Goal: Task Accomplishment & Management: Manage account settings

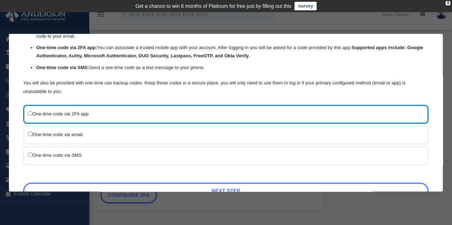
scroll to position [51, 0]
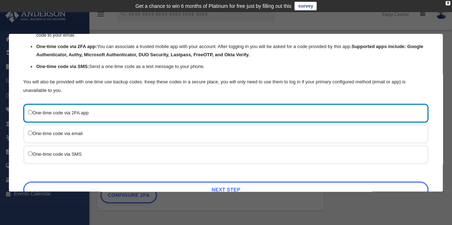
click at [128, 155] on label "One-time code via SMS" at bounding box center [222, 154] width 388 height 9
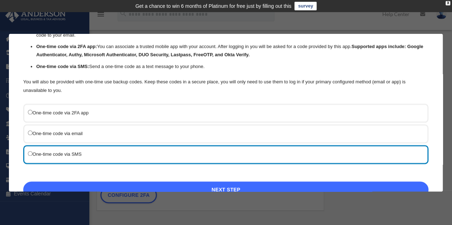
click at [216, 190] on link "Next Step" at bounding box center [225, 190] width 405 height 16
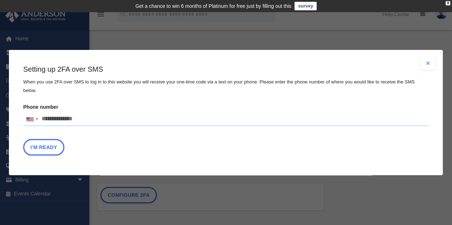
click at [115, 112] on input "Phone number United States +1 United Kingdom +44 Afghanistan (‫افغانستان‬‎) +93…" at bounding box center [225, 119] width 405 height 14
type input "**********"
click at [48, 142] on button "I'm Ready" at bounding box center [43, 147] width 41 height 16
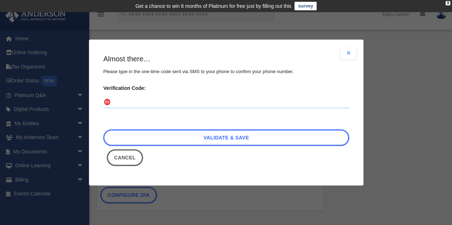
click at [153, 104] on input "Verification Code:" at bounding box center [226, 102] width 246 height 11
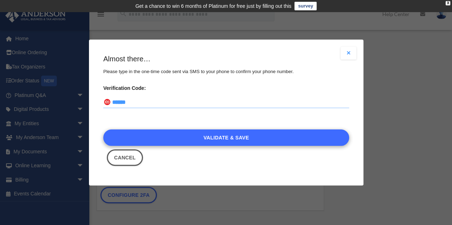
type input "******"
click at [203, 142] on link "Validate & Save" at bounding box center [226, 138] width 246 height 16
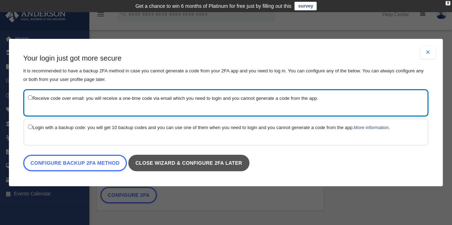
click at [220, 161] on link "Close wizard & configure 2FA later" at bounding box center [188, 163] width 121 height 16
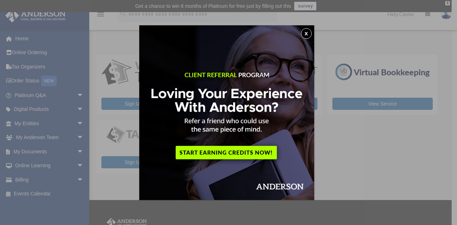
click at [310, 31] on button "x" at bounding box center [306, 33] width 11 height 11
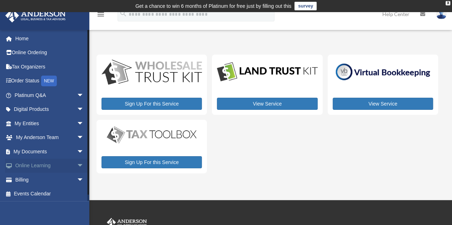
click at [77, 163] on span "arrow_drop_down" at bounding box center [84, 166] width 14 height 15
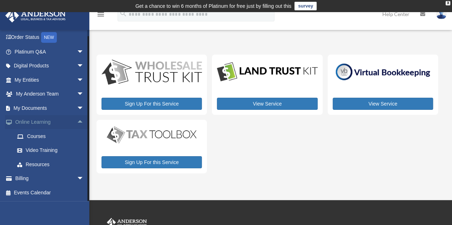
scroll to position [44, 0]
click at [53, 190] on link "Events Calendar" at bounding box center [50, 193] width 90 height 14
click at [41, 188] on link "Events Calendar" at bounding box center [50, 193] width 90 height 14
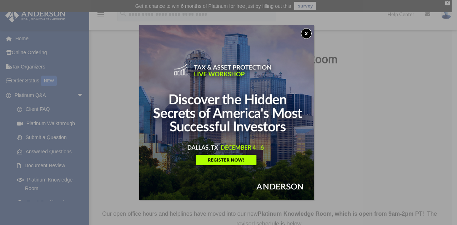
click at [312, 33] on button "x" at bounding box center [306, 33] width 11 height 11
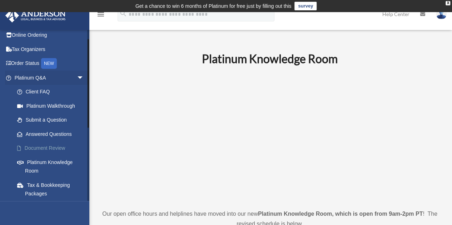
scroll to position [21, 0]
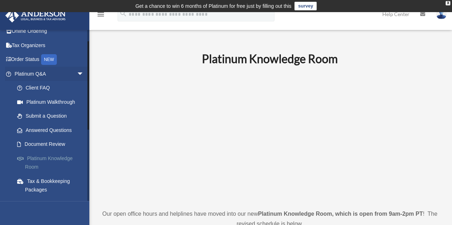
click at [53, 157] on link "Platinum Knowledge Room" at bounding box center [52, 162] width 85 height 23
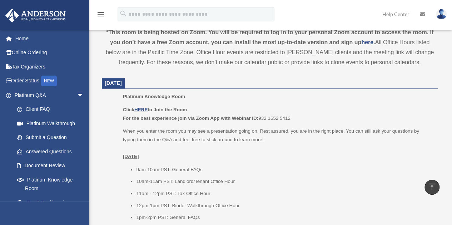
scroll to position [262, 0]
click at [144, 107] on u "HERE" at bounding box center [140, 109] width 13 height 5
